Goal: Task Accomplishment & Management: Use online tool/utility

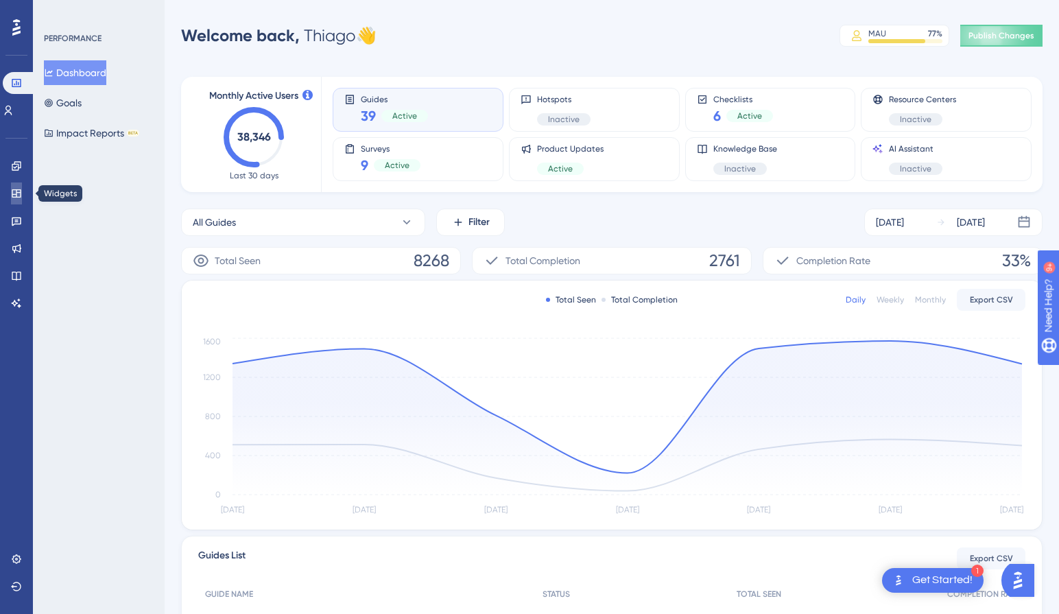
click at [14, 190] on icon at bounding box center [16, 193] width 9 height 8
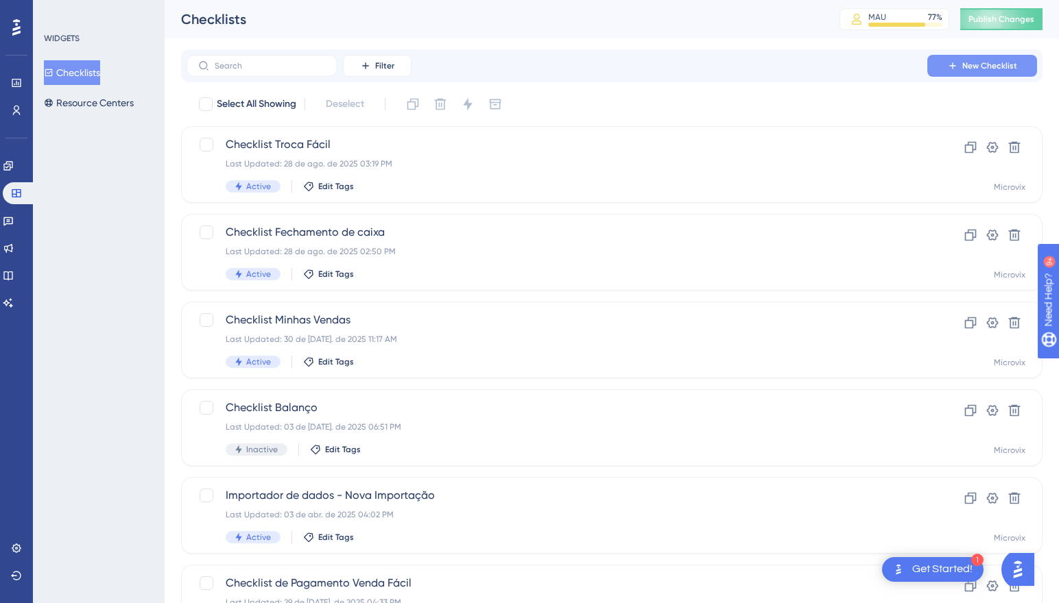
click at [980, 60] on button "New Checklist" at bounding box center [982, 66] width 110 height 22
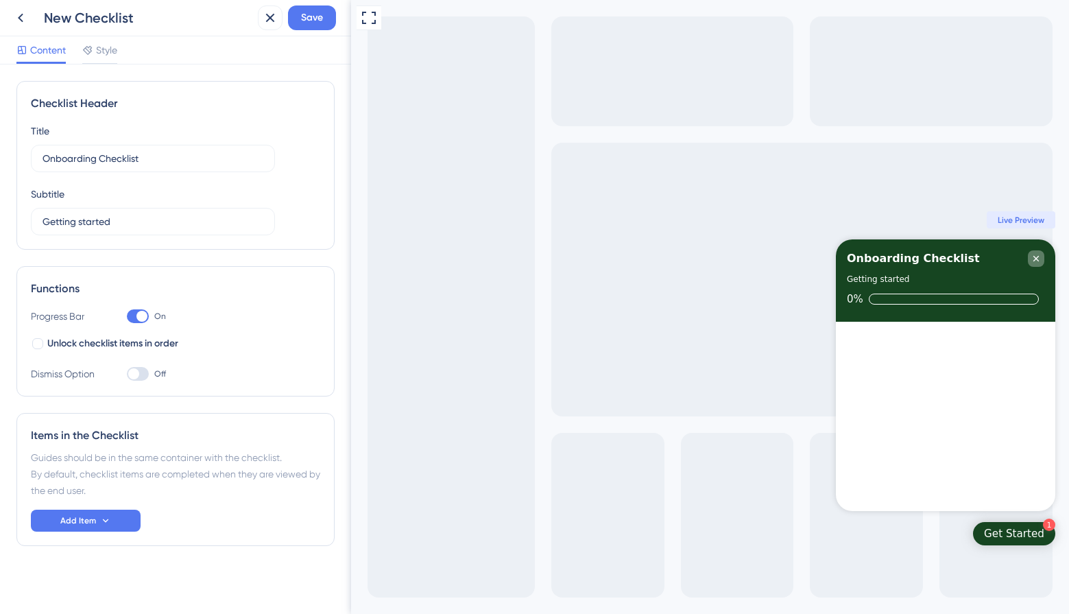
click at [1035, 254] on icon "Close Checklist" at bounding box center [1035, 258] width 11 height 11
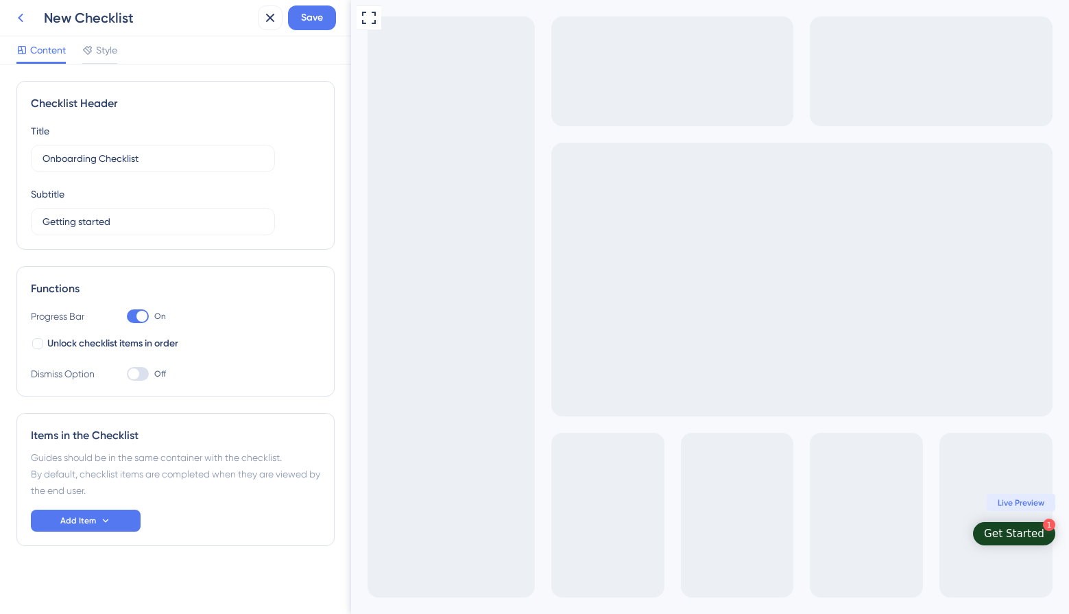
click at [15, 15] on icon at bounding box center [20, 18] width 16 height 16
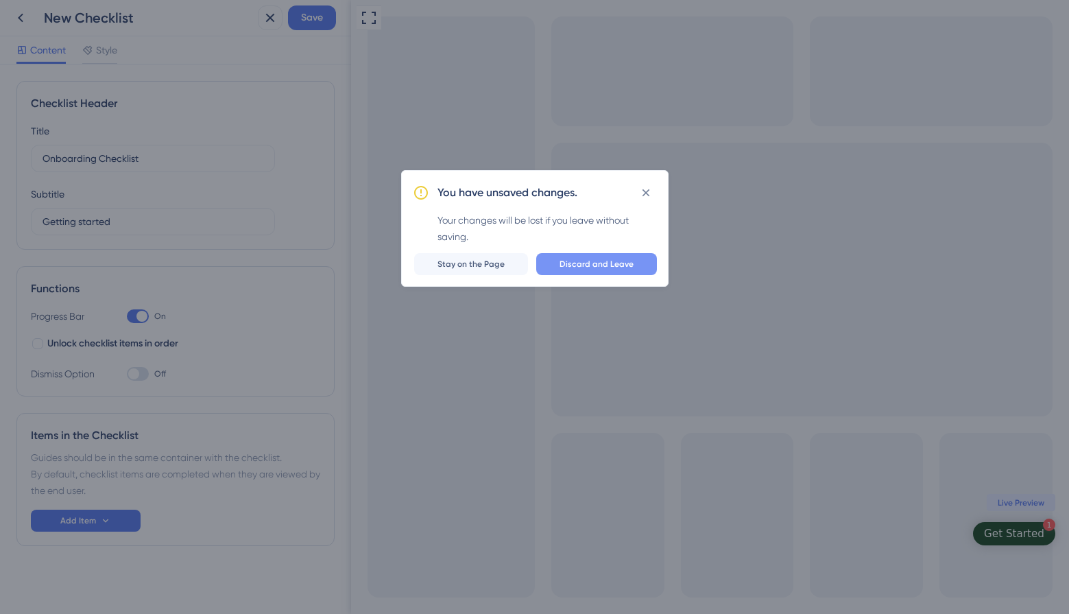
click at [592, 263] on span "Discard and Leave" at bounding box center [596, 263] width 74 height 11
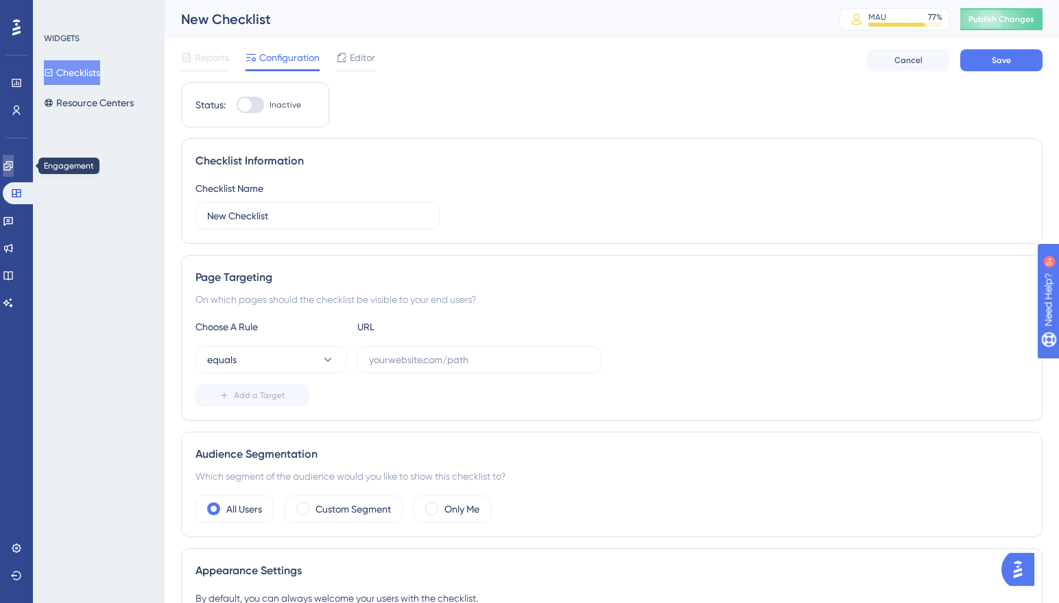
click at [12, 168] on icon at bounding box center [7, 165] width 9 height 9
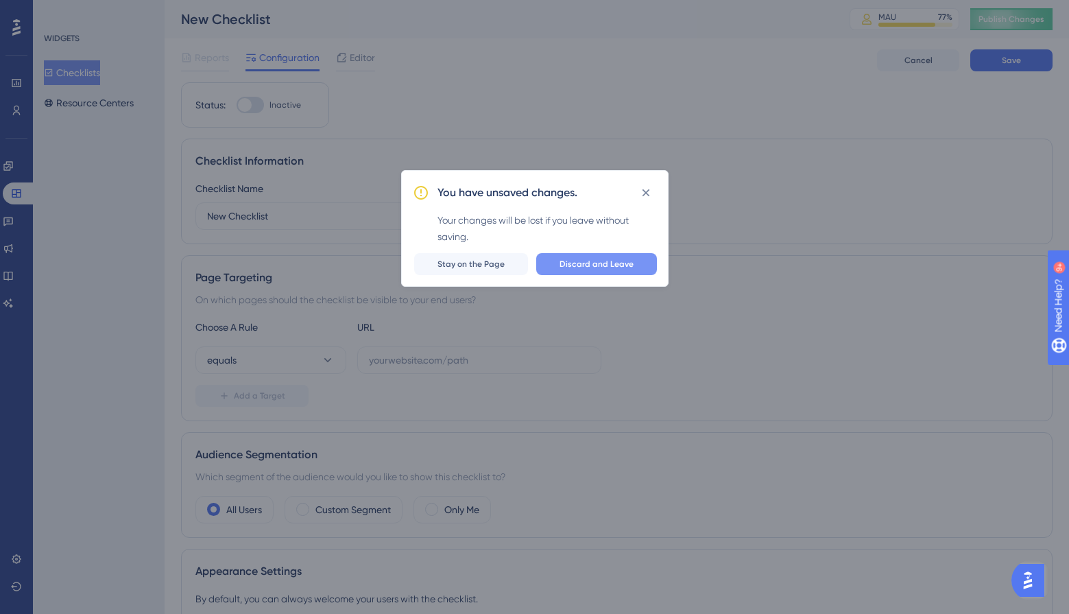
click at [581, 263] on span "Discard and Leave" at bounding box center [596, 263] width 74 height 11
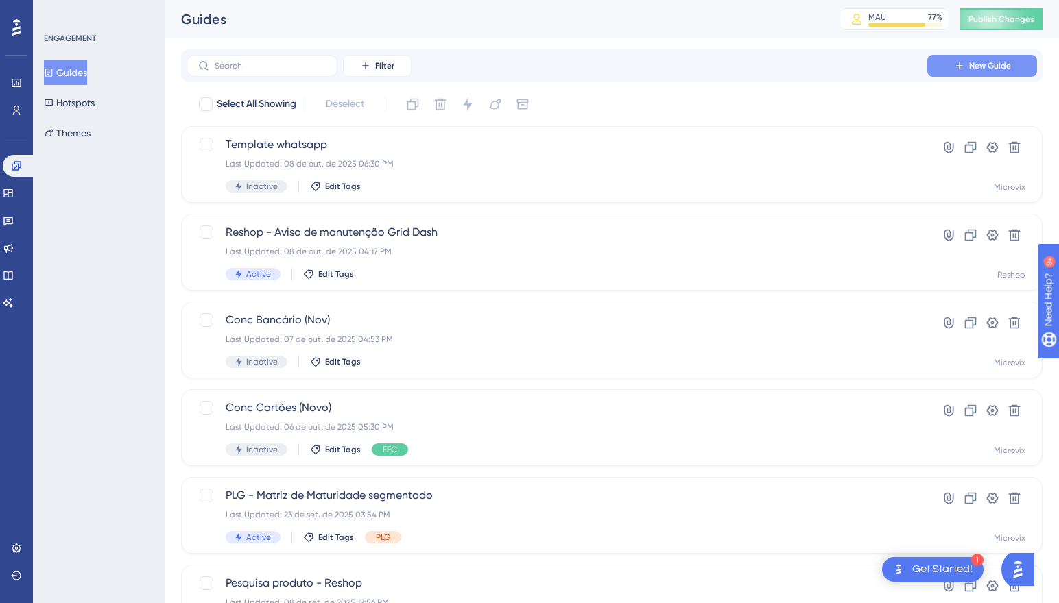
click at [972, 63] on span "New Guide" at bounding box center [990, 65] width 42 height 11
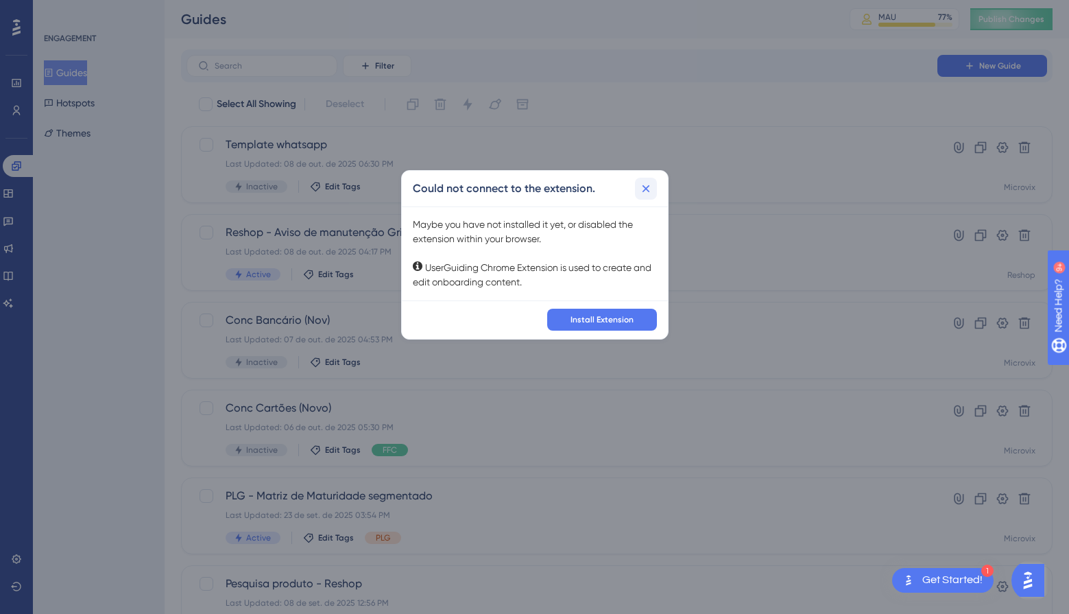
click at [646, 187] on icon at bounding box center [646, 188] width 8 height 8
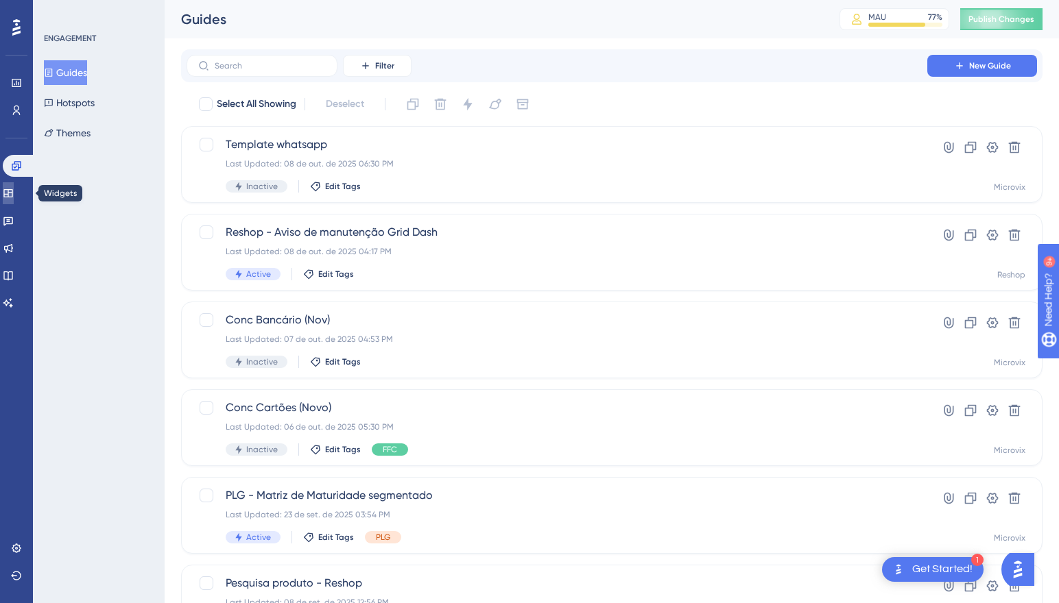
click at [12, 194] on icon at bounding box center [7, 193] width 9 height 8
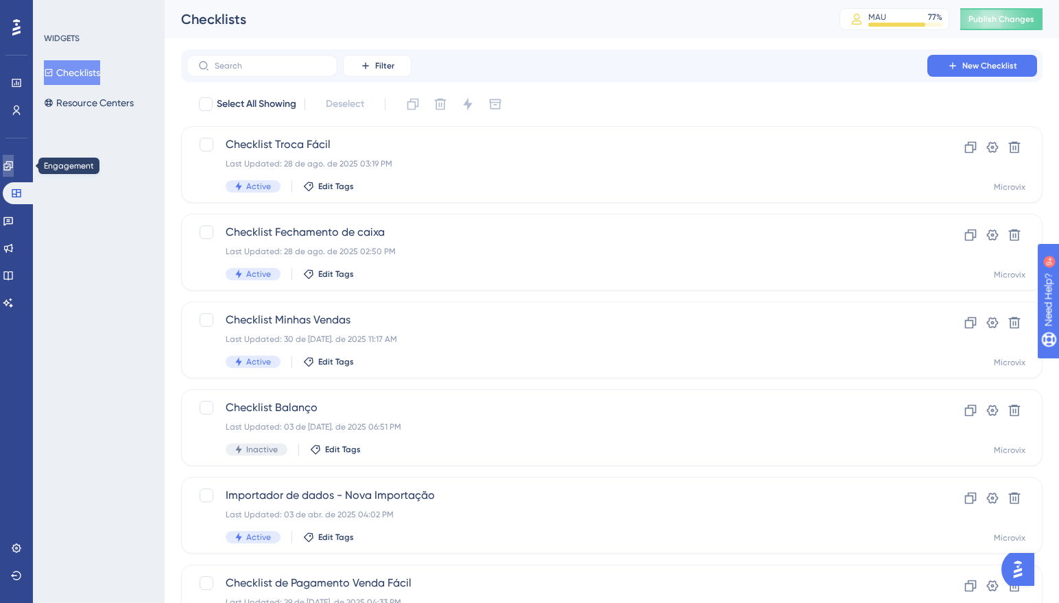
click at [14, 161] on icon at bounding box center [8, 165] width 11 height 11
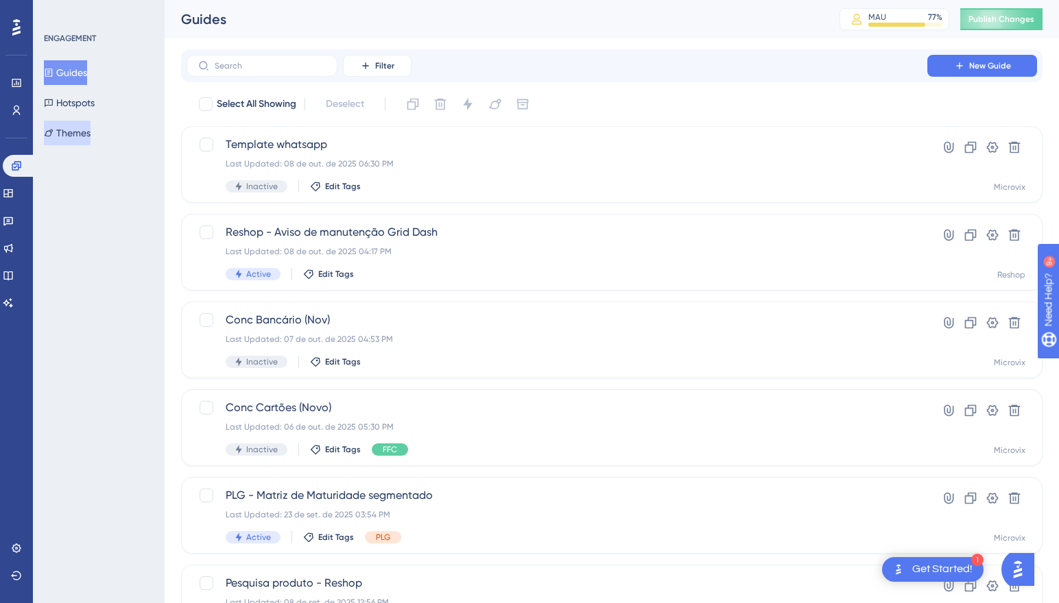
click at [66, 138] on button "Themes" at bounding box center [67, 133] width 47 height 25
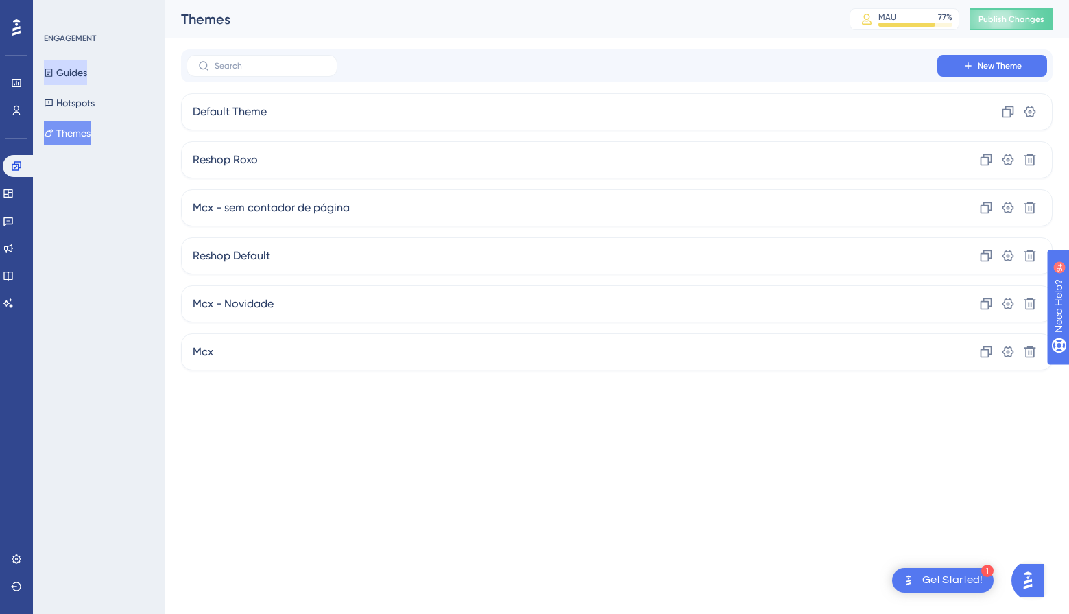
click at [83, 64] on button "Guides" at bounding box center [65, 72] width 43 height 25
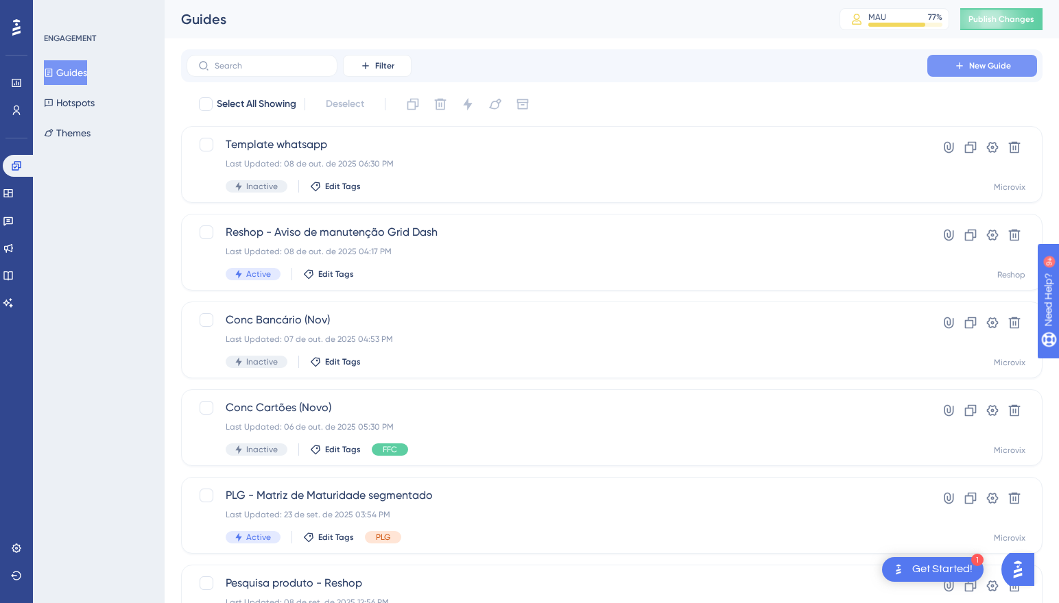
click at [956, 68] on icon at bounding box center [959, 65] width 11 height 11
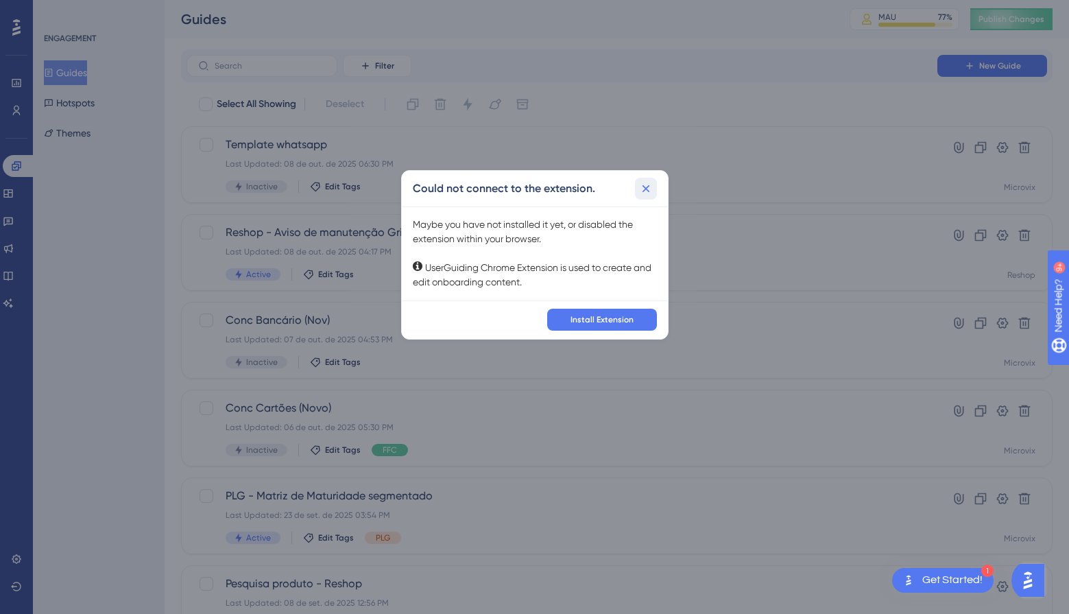
click at [647, 189] on icon at bounding box center [646, 189] width 14 height 14
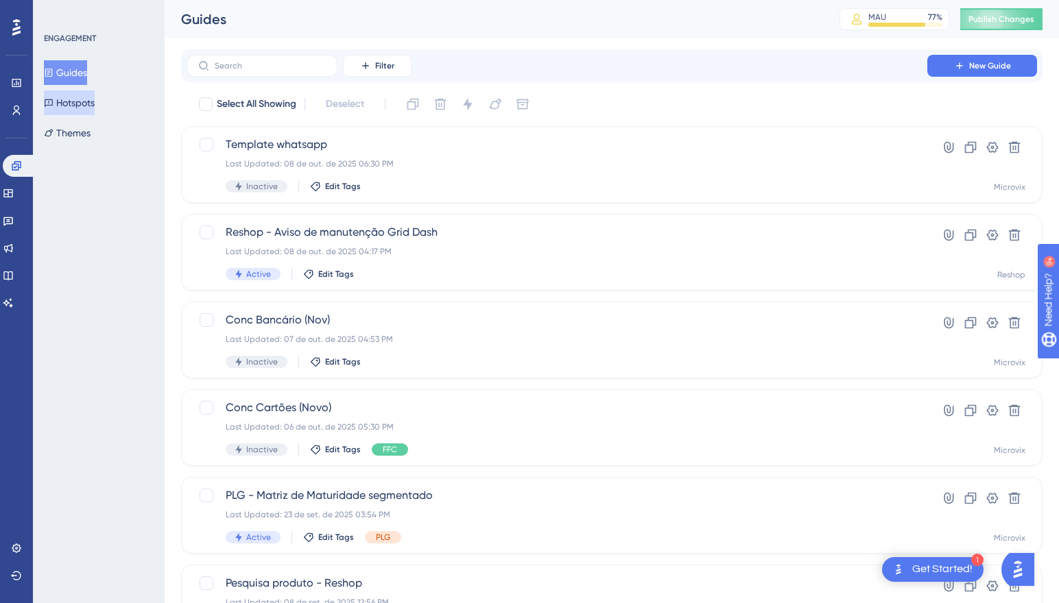
click at [77, 104] on button "Hotspots" at bounding box center [69, 103] width 51 height 25
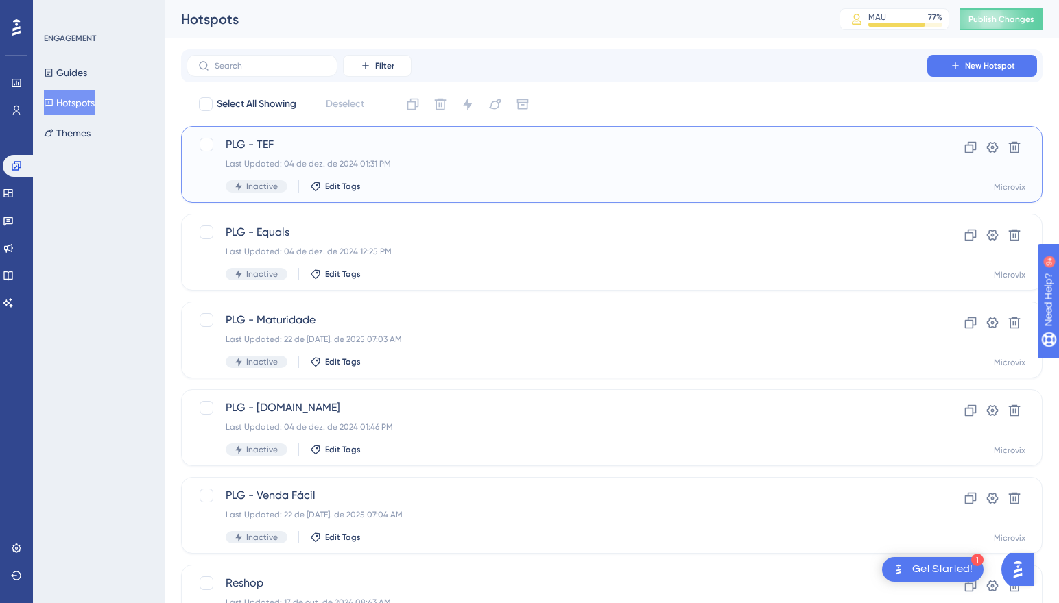
click at [328, 145] on span "PLG - TEF" at bounding box center [557, 144] width 662 height 16
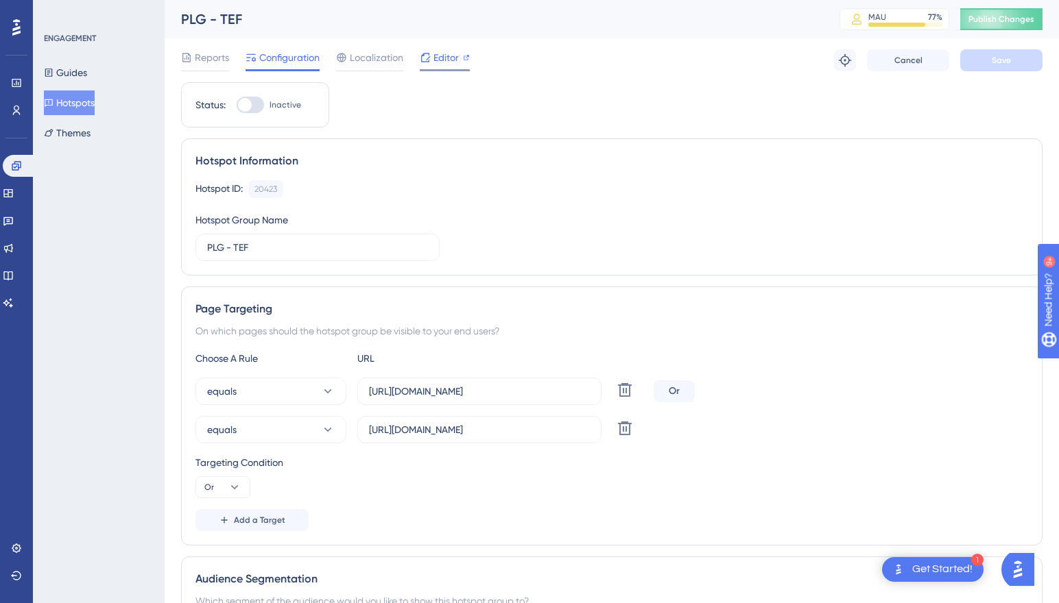
click at [430, 56] on icon at bounding box center [425, 57] width 11 height 11
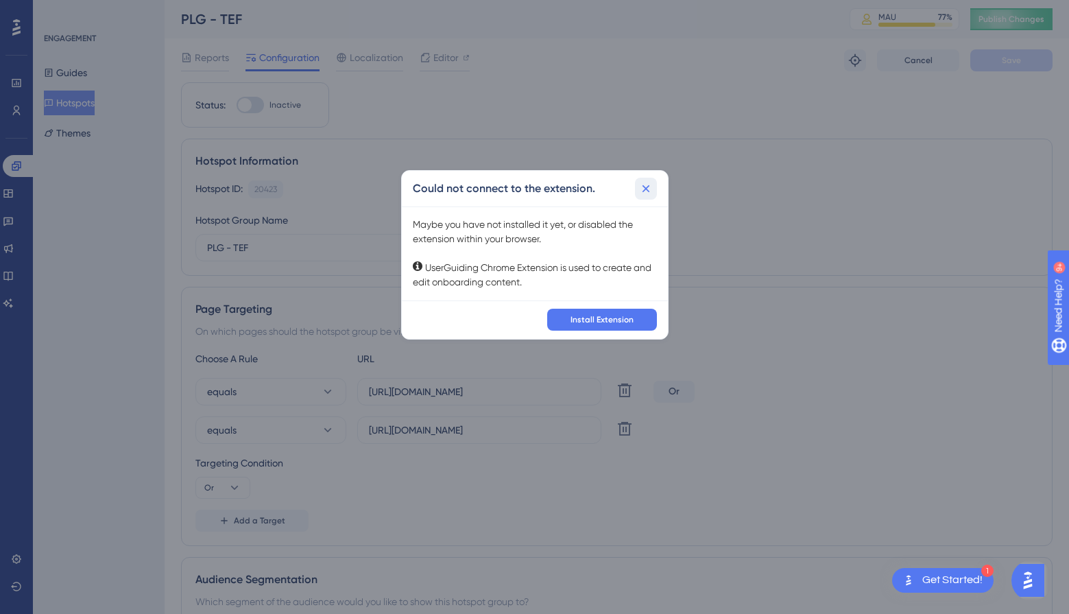
click at [644, 186] on icon at bounding box center [646, 188] width 8 height 8
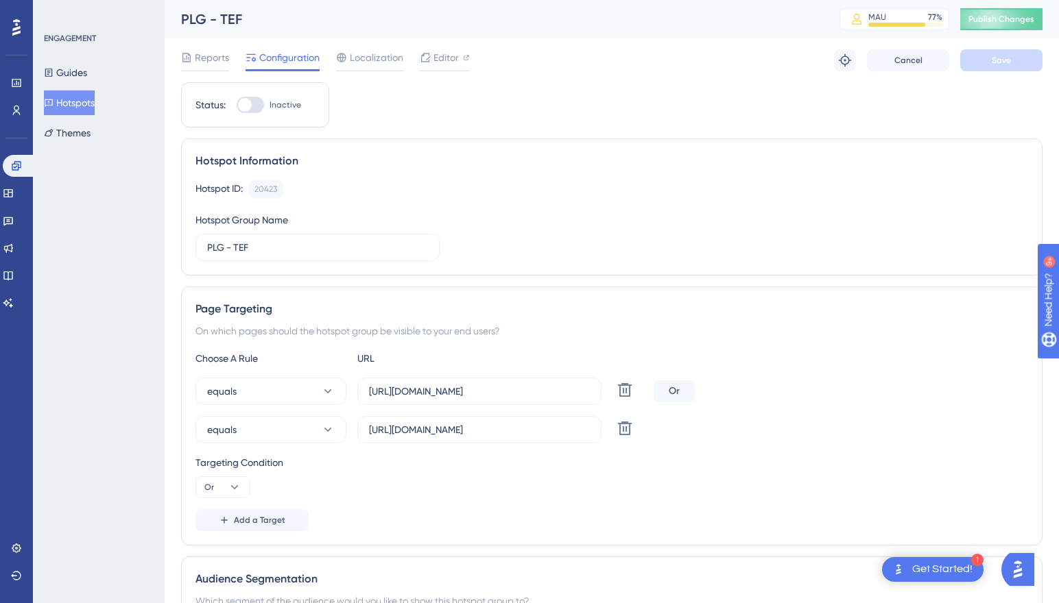
click at [13, 337] on div "Performance Users Engagement Widgets Feedback Product Updates Knowledge Base AI…" at bounding box center [16, 301] width 33 height 603
